Goal: Task Accomplishment & Management: Use online tool/utility

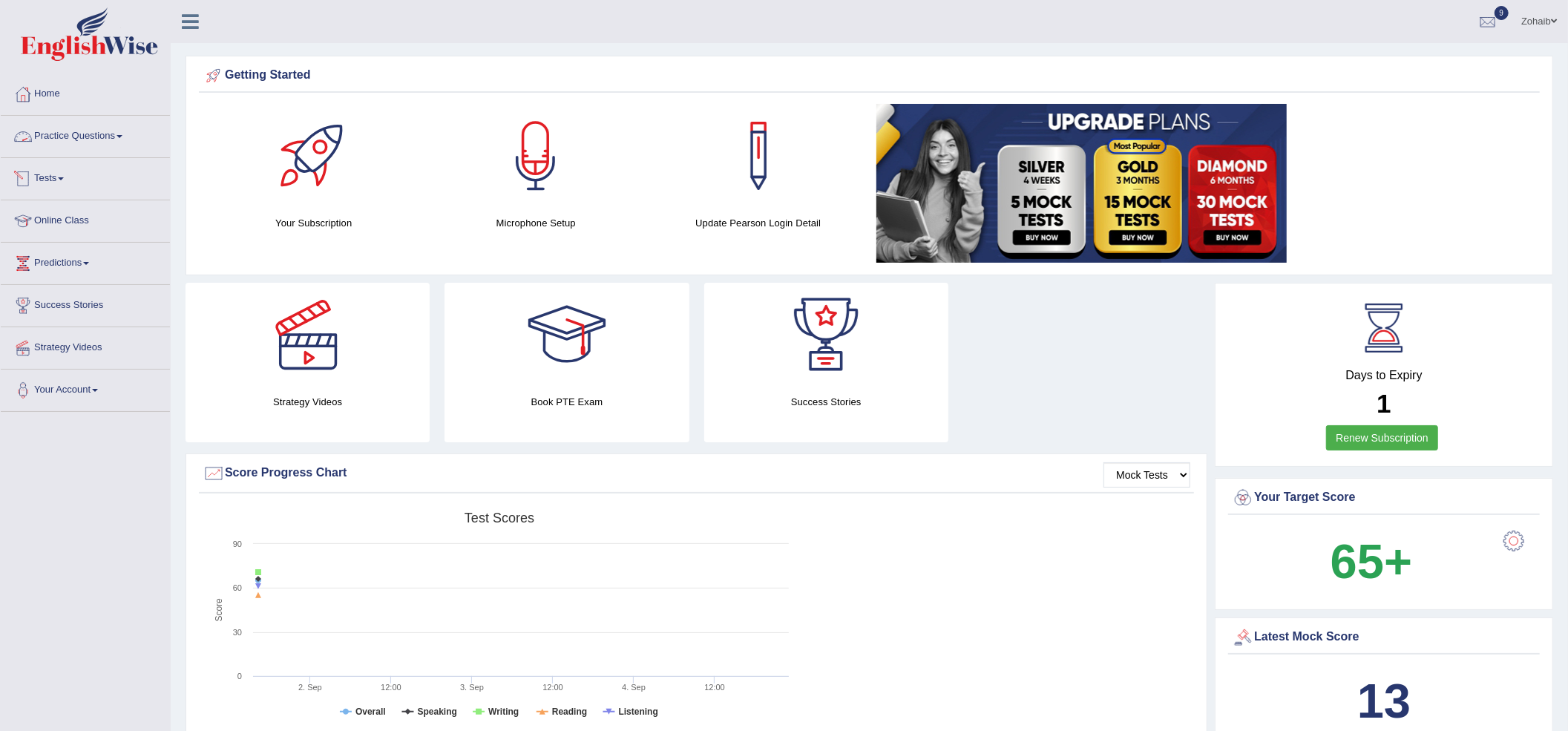
click at [51, 172] on link "Tests" at bounding box center [85, 177] width 169 height 37
click at [74, 238] on link "Take Mock Test" at bounding box center [96, 239] width 138 height 26
click at [54, 268] on link "History" at bounding box center [96, 265] width 138 height 26
click at [64, 178] on span at bounding box center [60, 178] width 6 height 3
click at [80, 245] on link "Take Mock Test" at bounding box center [96, 239] width 138 height 26
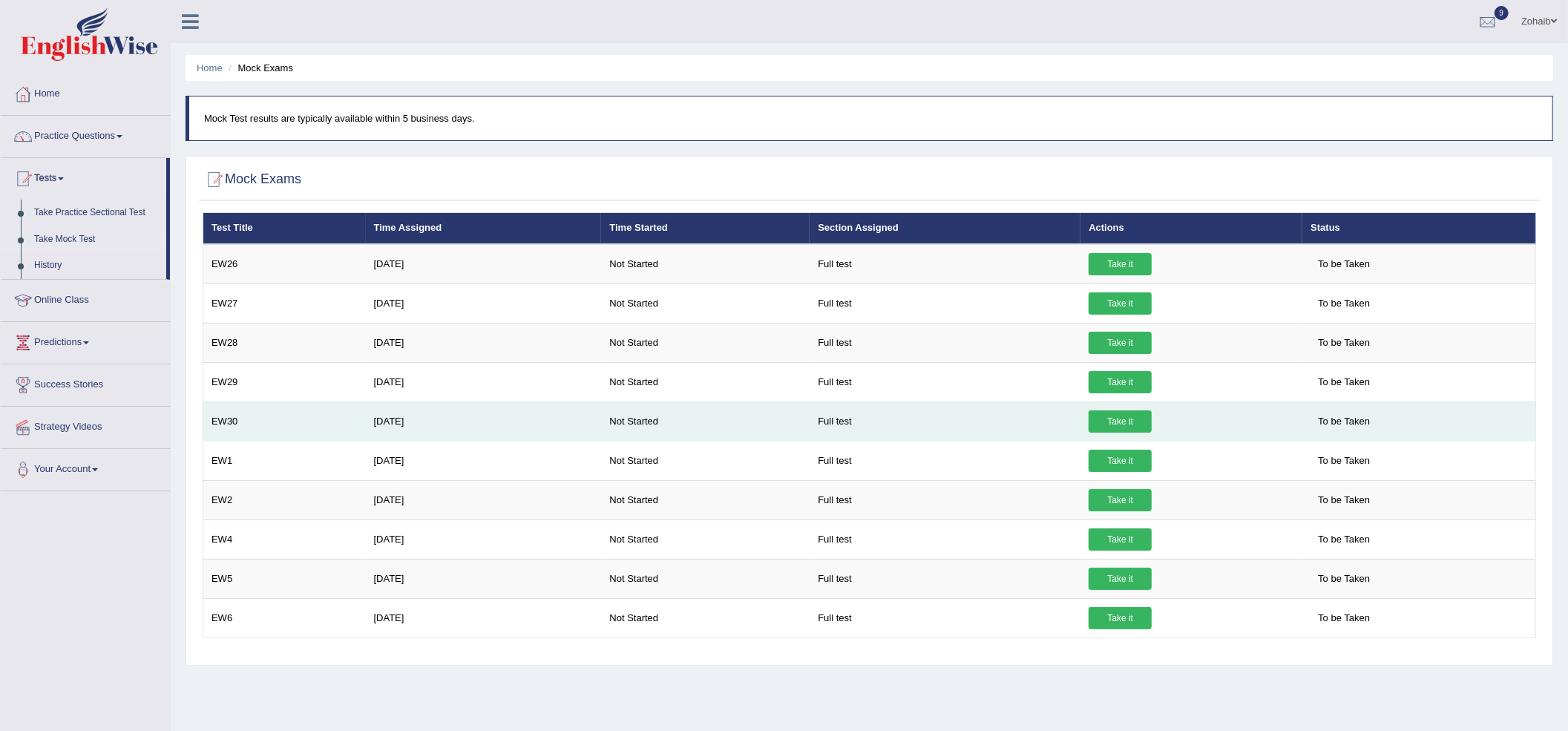
click at [1098, 419] on link "Take it" at bounding box center [1120, 421] width 63 height 22
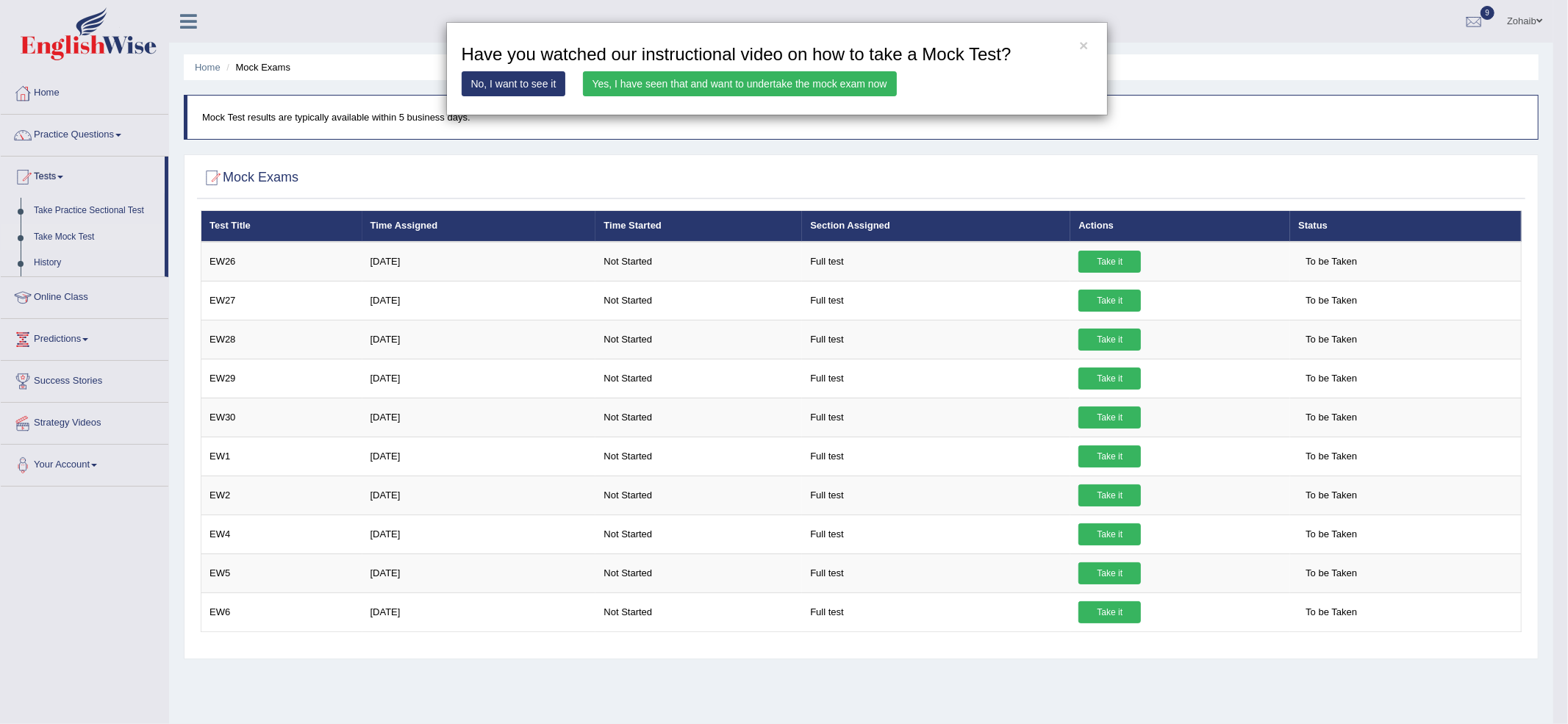
click at [871, 73] on link "Yes, I have seen that and want to undertake the mock exam now" at bounding box center [739, 84] width 314 height 25
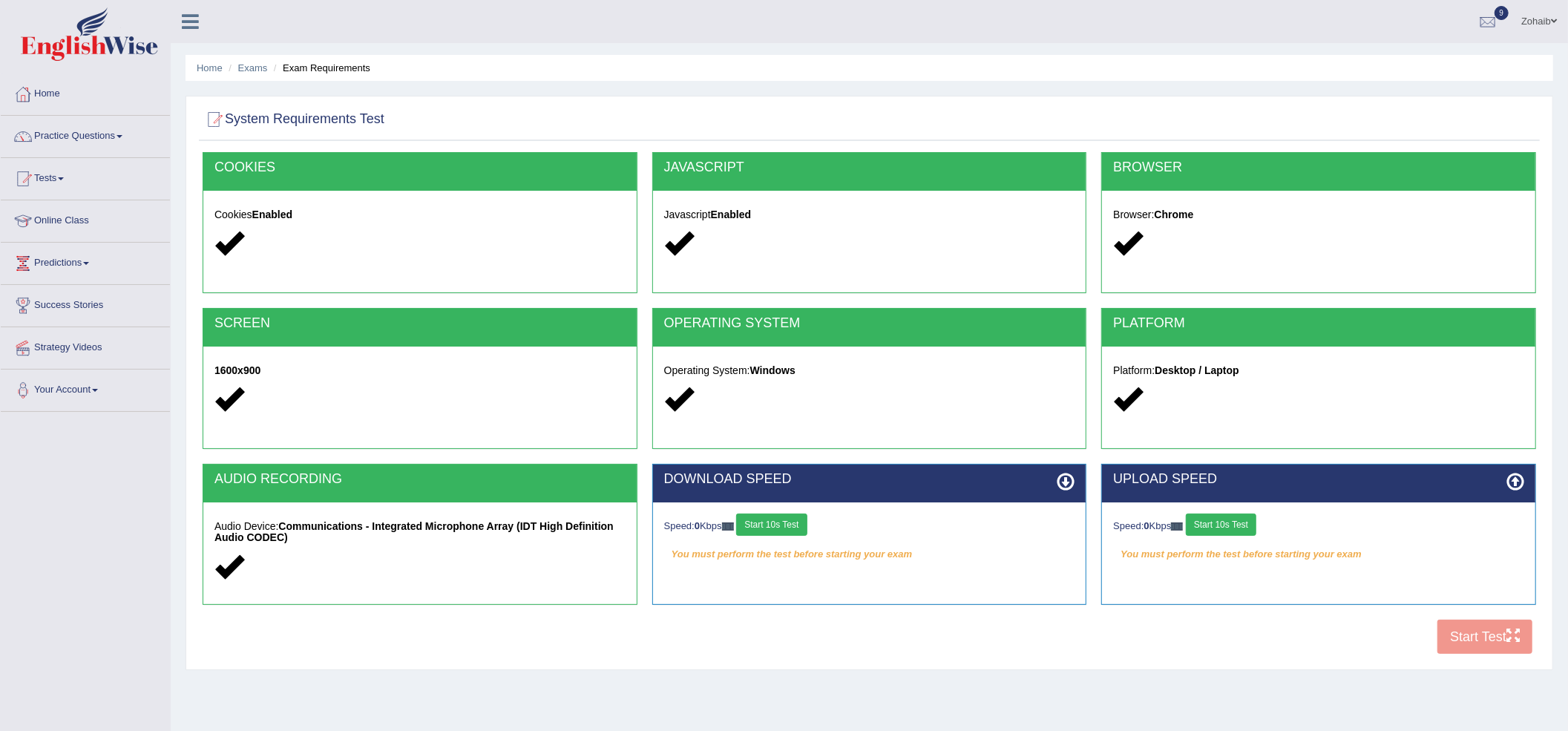
click at [796, 517] on button "Start 10s Test" at bounding box center [771, 525] width 71 height 22
click at [1221, 529] on div "Speed: 0 Kbps Start 10s Test" at bounding box center [1319, 526] width 411 height 26
click at [1221, 518] on div "Speed: 0 Kbps Start 10s Test" at bounding box center [1319, 526] width 411 height 26
click at [1438, 609] on div "UPLOAD SPEED Speed: 0 Kbps Start 10s Test You must perform the test before star…" at bounding box center [1319, 541] width 450 height 155
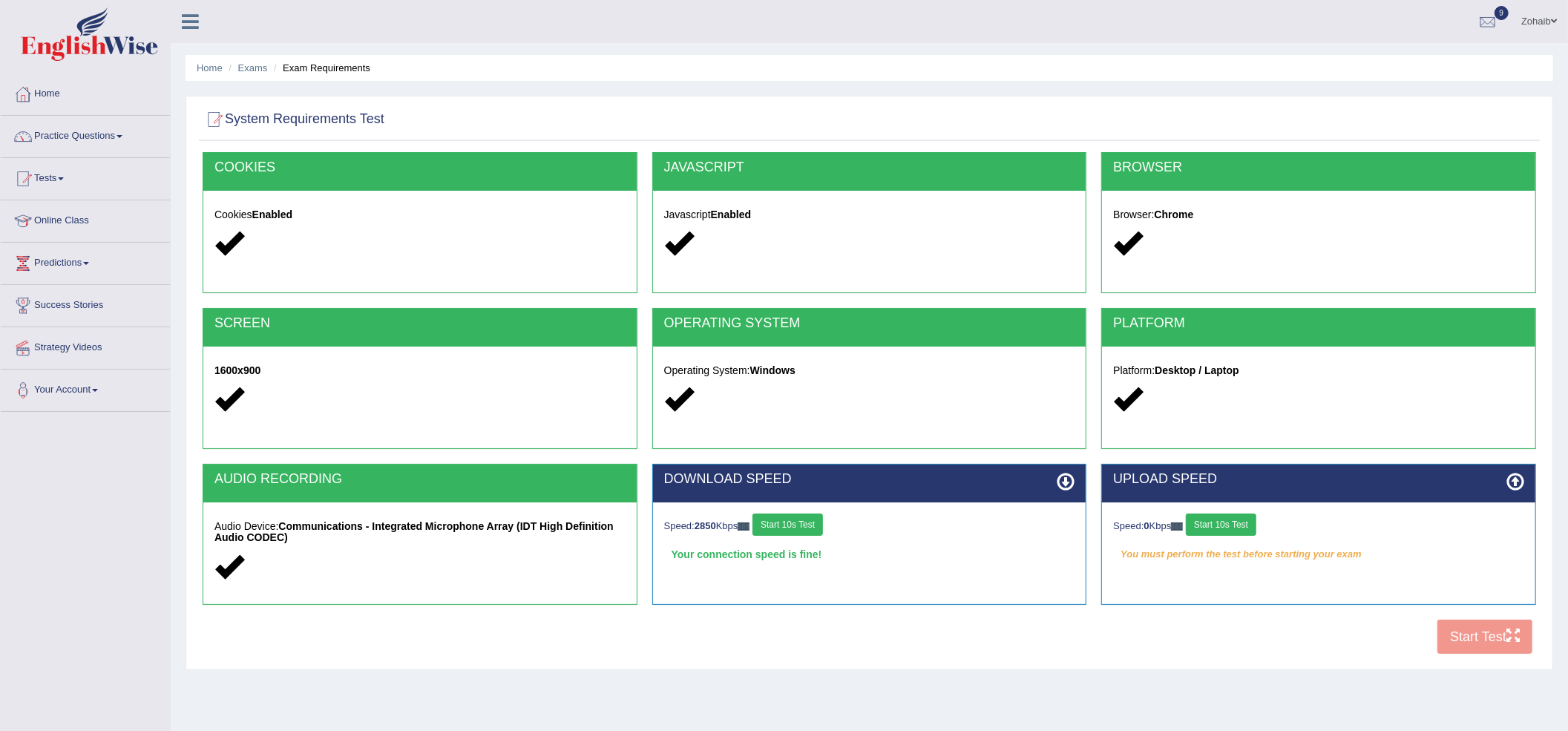
click at [1232, 518] on button "Start 10s Test" at bounding box center [1221, 525] width 71 height 22
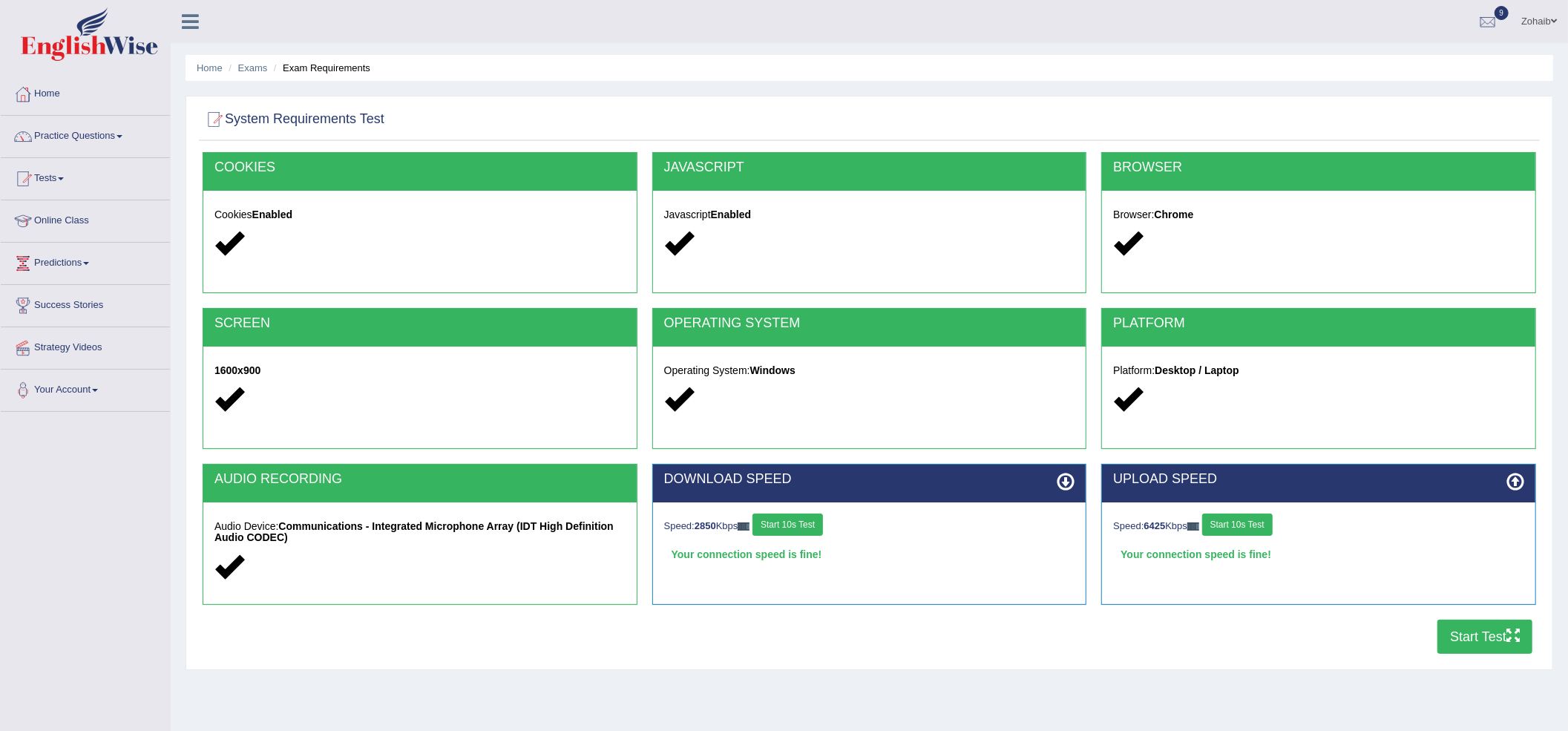
click at [1203, 514] on button "Start 10s Test" at bounding box center [1238, 525] width 71 height 22
click at [1476, 627] on button "Start Test" at bounding box center [1486, 637] width 95 height 34
